Goal: Task Accomplishment & Management: Use online tool/utility

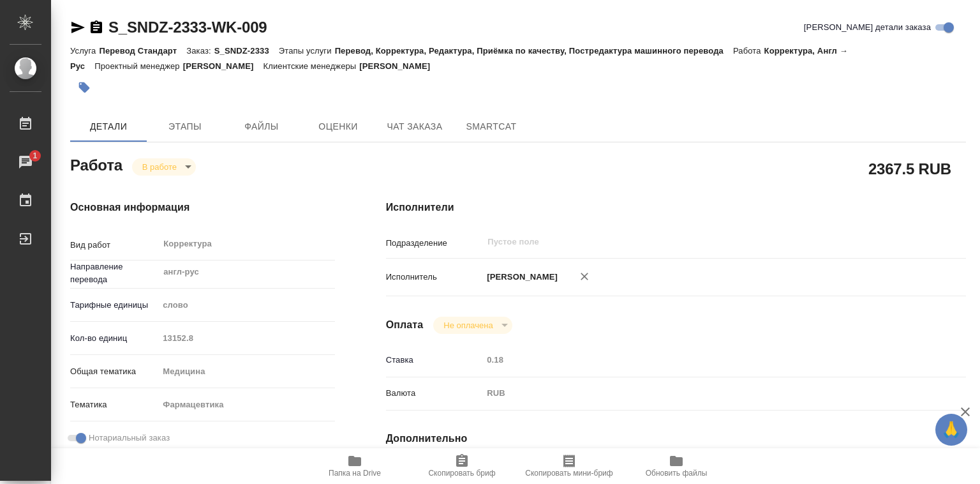
scroll to position [698, 0]
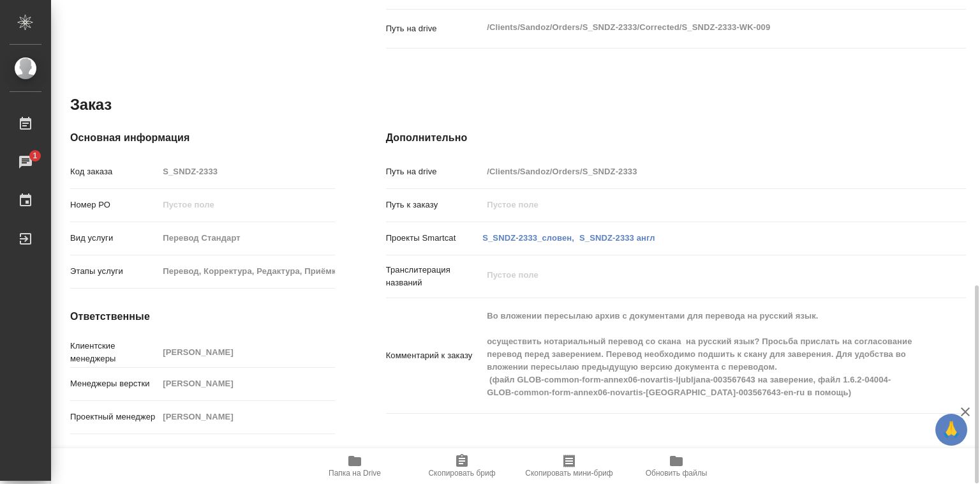
click at [357, 465] on icon "button" at bounding box center [354, 461] width 13 height 10
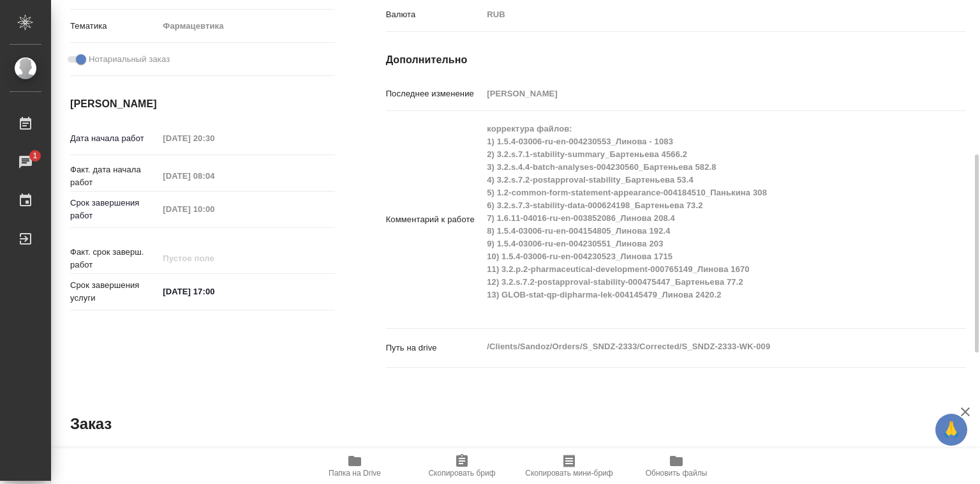
scroll to position [0, 0]
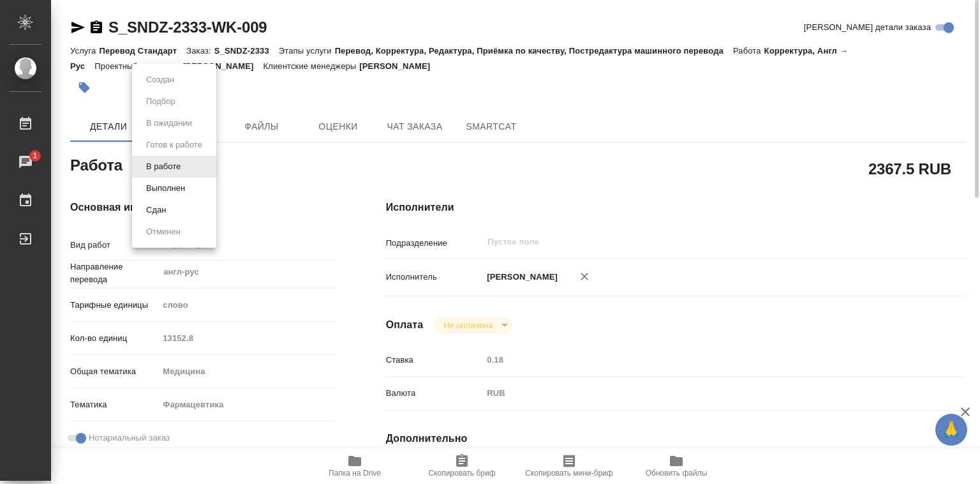
click at [182, 168] on body "🙏 .cls-1 fill:#fff; AWATERA [PERSON_NAME]lebedeva Работы 1 Чаты График Выйти S_…" at bounding box center [490, 242] width 980 height 484
click at [182, 186] on button "Выполнен" at bounding box center [165, 188] width 47 height 14
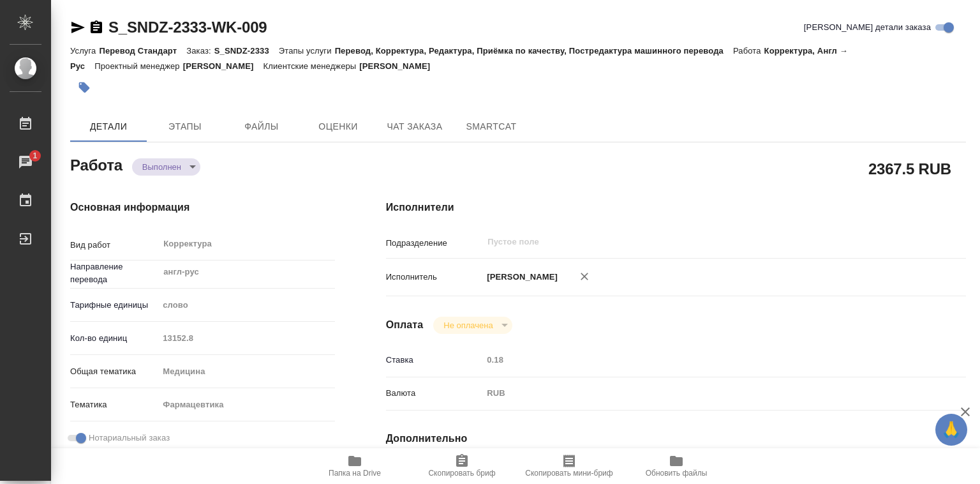
type textarea "x"
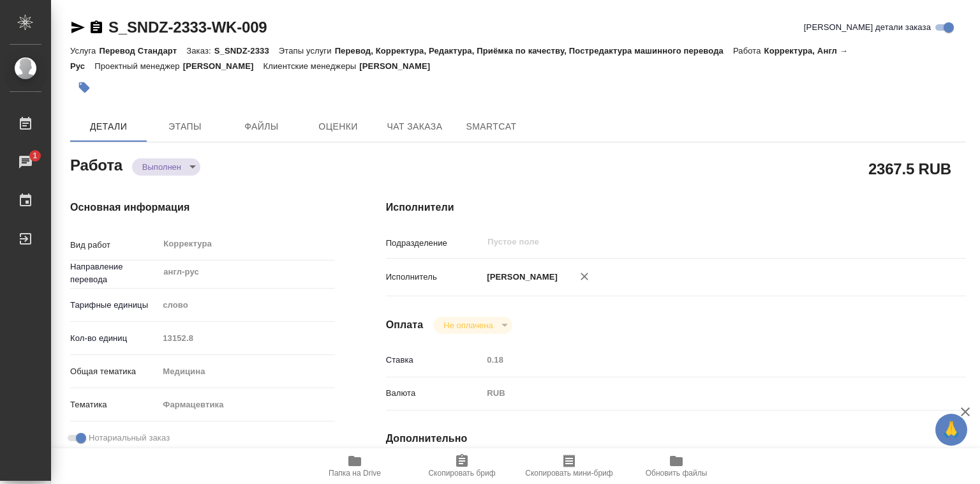
type textarea "x"
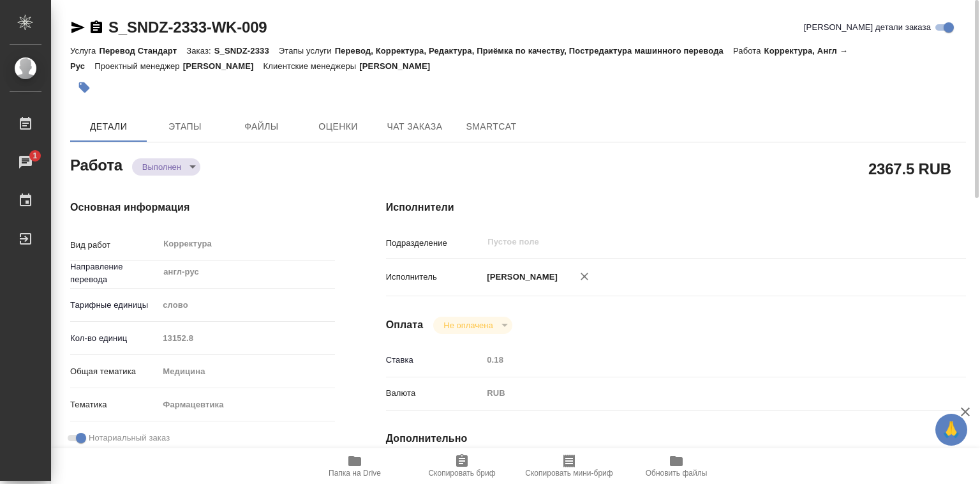
type textarea "x"
